Goal: Complete application form

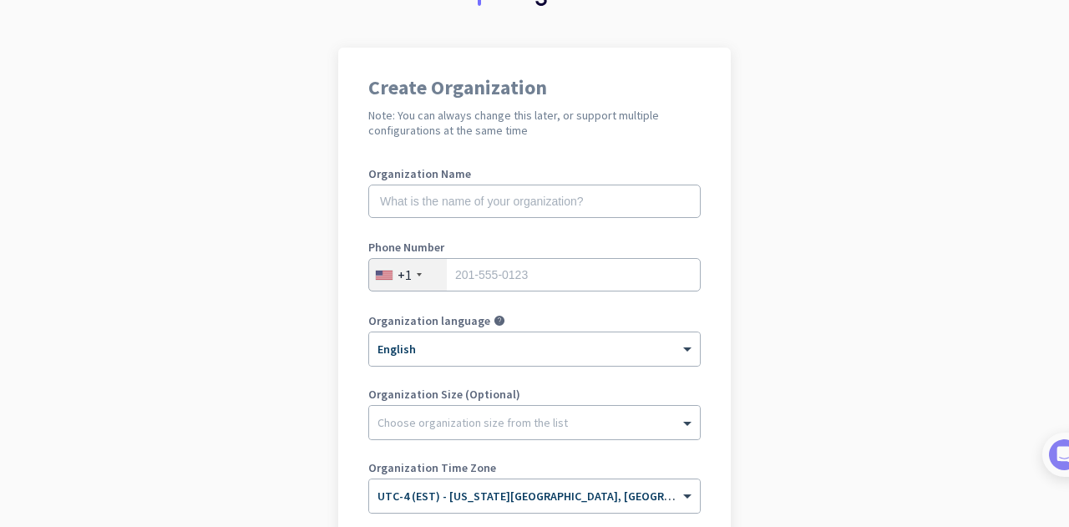
scroll to position [84, 0]
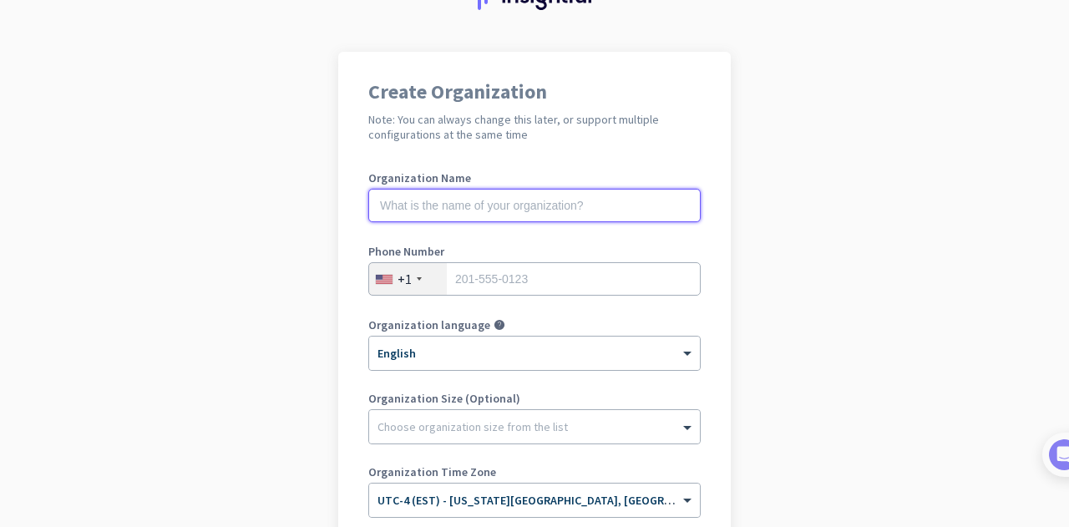
click at [634, 212] on input "text" at bounding box center [534, 205] width 333 height 33
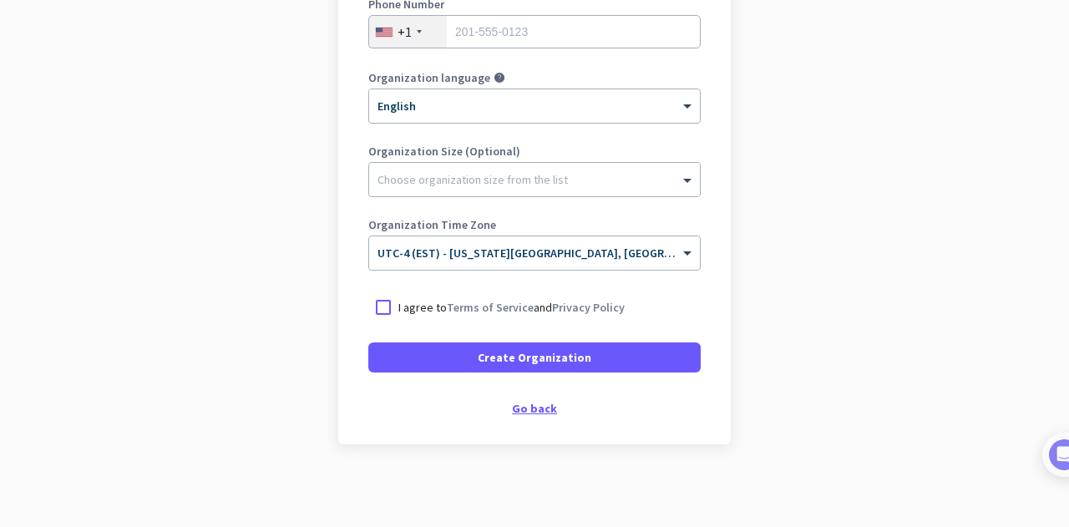
click at [546, 409] on div "Go back" at bounding box center [534, 409] width 333 height 12
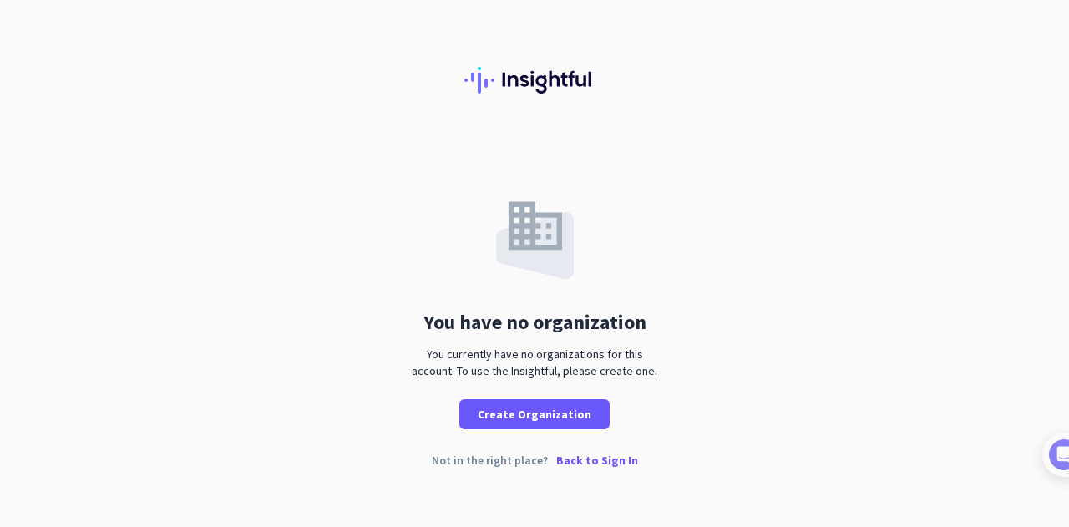
click at [608, 457] on p "Back to Sign In" at bounding box center [597, 460] width 82 height 12
